Goal: Task Accomplishment & Management: Manage account settings

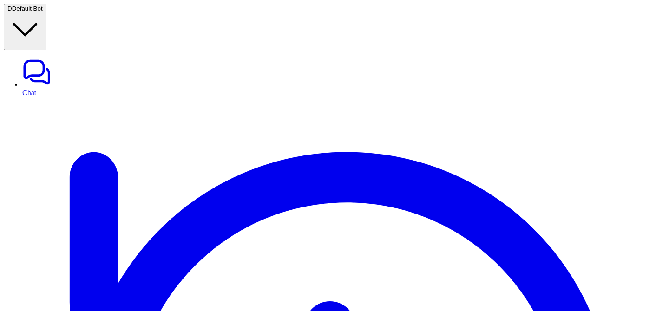
scroll to position [770, 0]
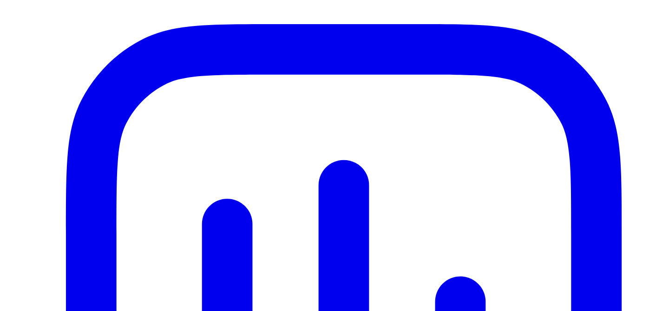
type input "*"
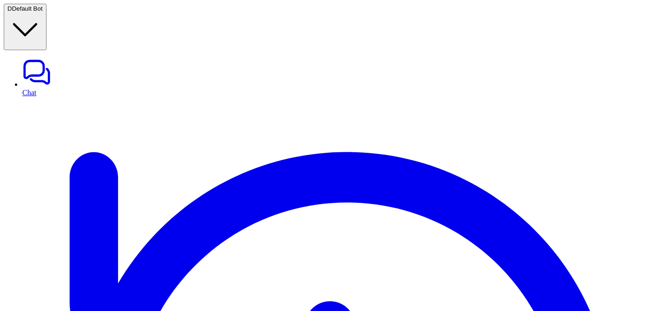
scroll to position [770, 0]
